Goal: Task Accomplishment & Management: Manage account settings

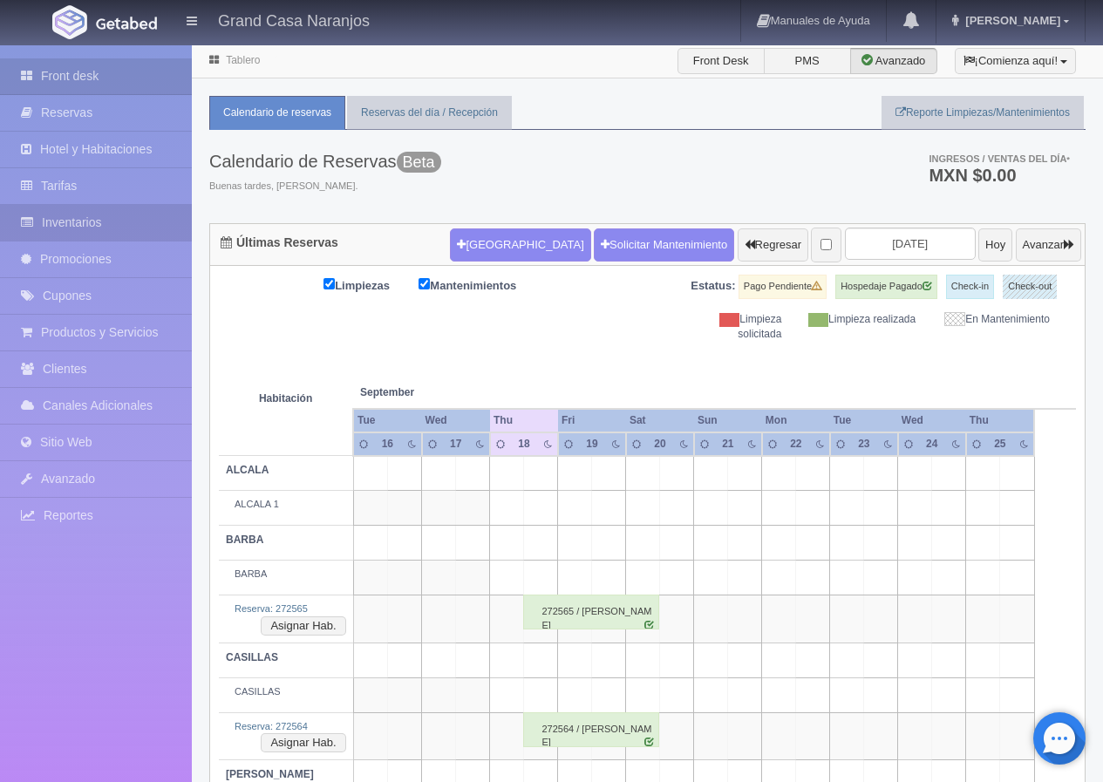
click at [99, 224] on link "Inventarios" at bounding box center [96, 223] width 192 height 36
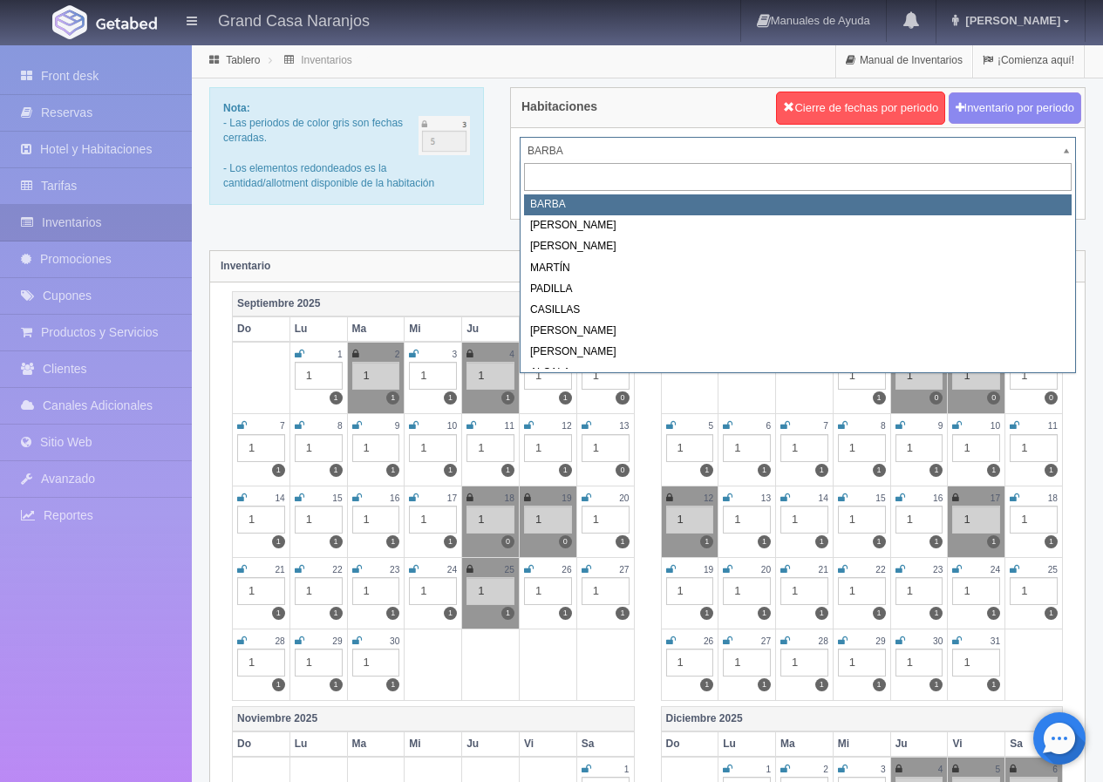
drag, startPoint x: 549, startPoint y: 155, endPoint x: 548, endPoint y: 167, distance: 12.2
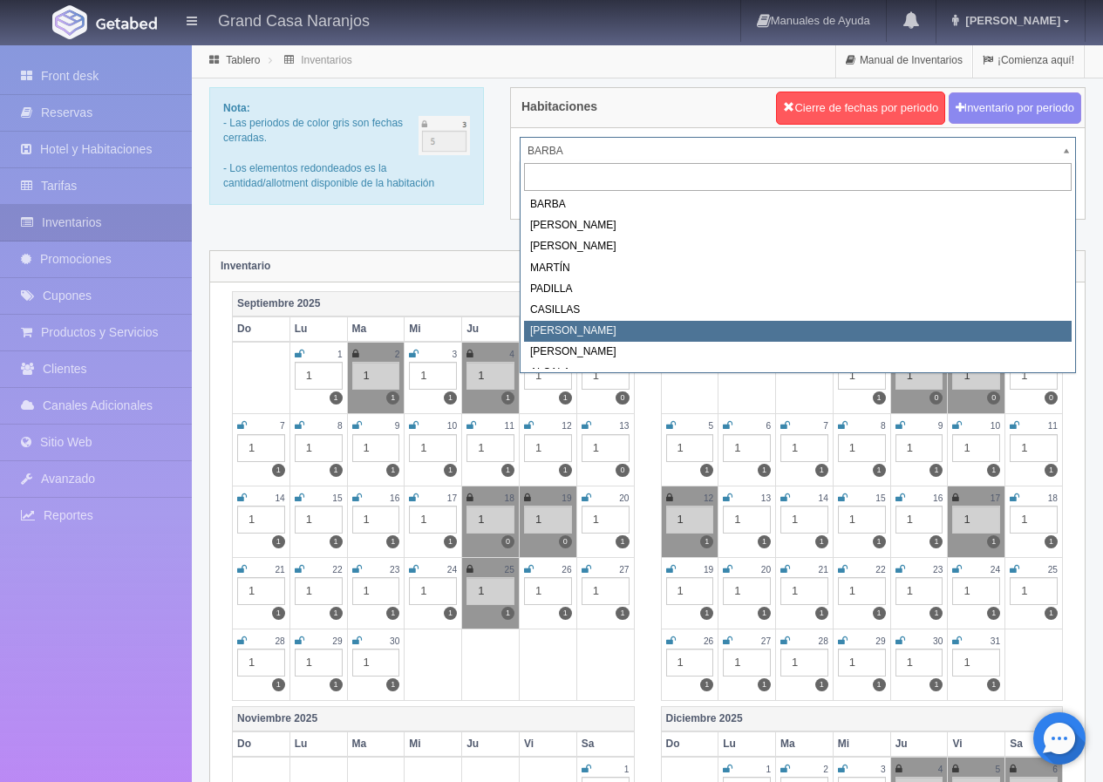
select select "2066"
